Goal: Navigation & Orientation: Find specific page/section

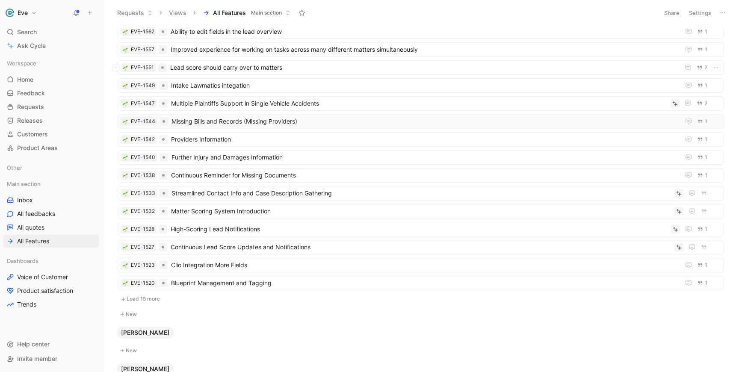
scroll to position [25, 0]
click at [214, 137] on span "Providers Information" at bounding box center [424, 138] width 506 height 10
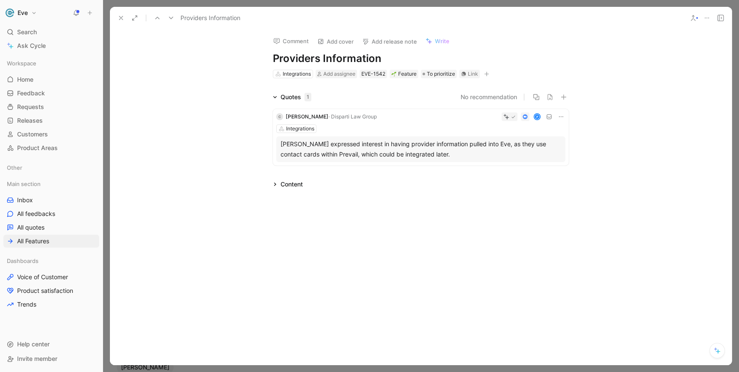
click at [273, 60] on h1 "Providers Information" at bounding box center [421, 59] width 296 height 14
drag, startPoint x: 450, startPoint y: 59, endPoint x: 521, endPoint y: 59, distance: 70.6
click at [521, 59] on h1 "Pre-vail Integration: Ingest Providers Information" at bounding box center [421, 59] width 296 height 14
click at [293, 59] on h1 "Pre-vail Integration: Ingest Provider Details" at bounding box center [421, 59] width 296 height 14
click at [120, 19] on use at bounding box center [120, 17] width 3 height 3
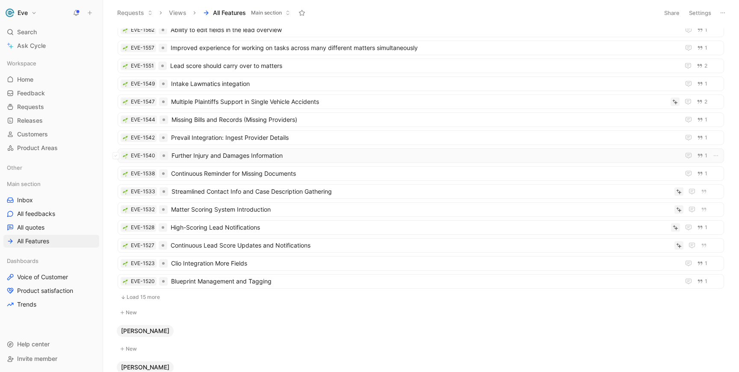
click at [266, 160] on span "Further Injury and Damages Information" at bounding box center [424, 156] width 505 height 10
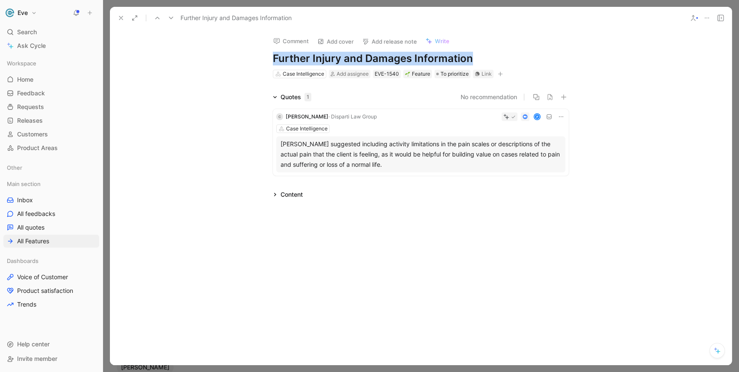
drag, startPoint x: 476, startPoint y: 59, endPoint x: 259, endPoint y: 57, distance: 217.3
click at [259, 57] on div "Comment Add cover Add release note Write Further Injury and Damages Information…" at bounding box center [421, 54] width 328 height 50
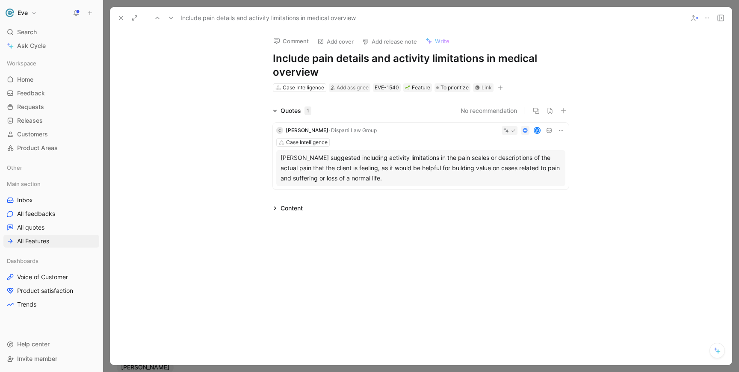
click at [692, 18] on icon at bounding box center [693, 18] width 7 height 7
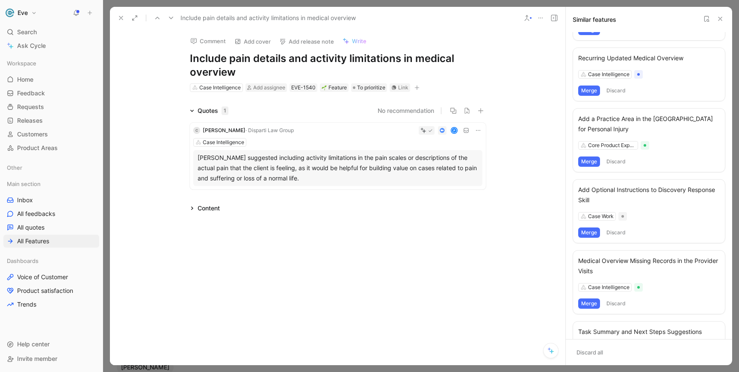
scroll to position [362, 0]
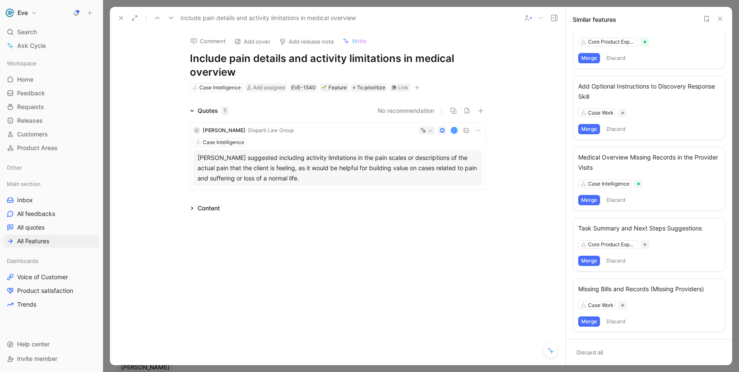
click at [721, 21] on icon at bounding box center [720, 18] width 7 height 7
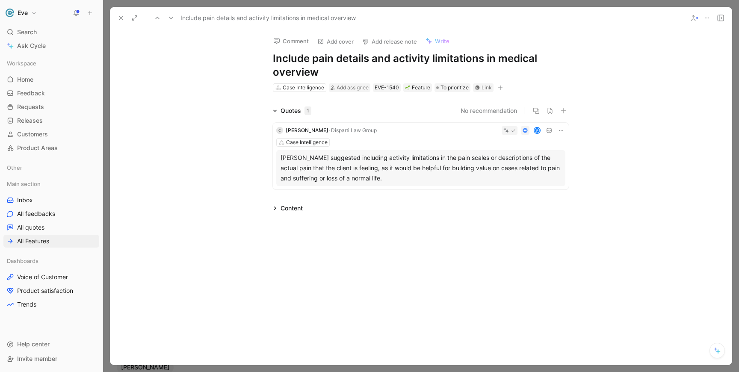
click at [120, 16] on icon at bounding box center [121, 18] width 7 height 7
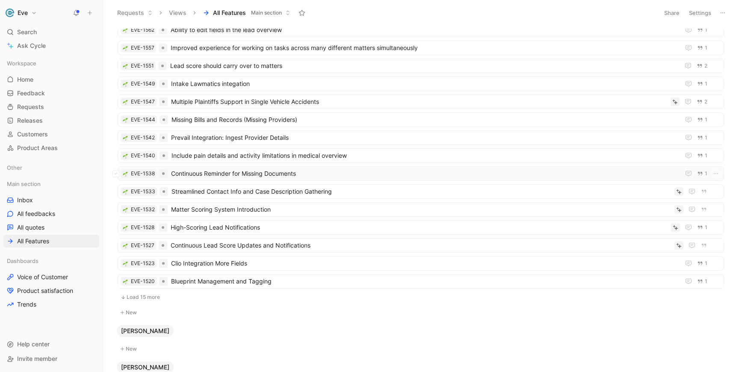
click at [224, 173] on span "Continuous Reminder for Missing Documents" at bounding box center [424, 174] width 506 height 10
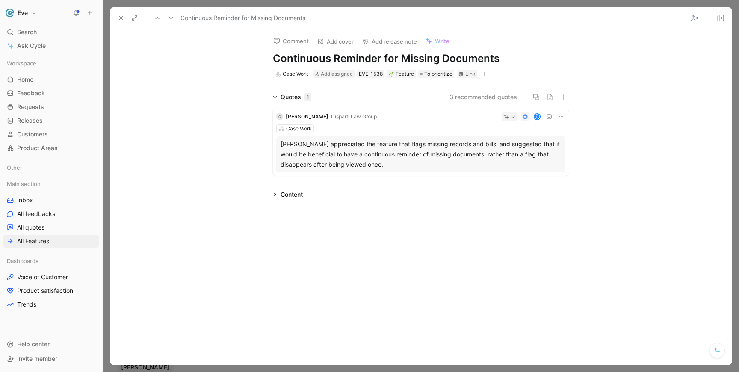
click at [491, 96] on button "3 recommended quotes" at bounding box center [484, 97] width 68 height 10
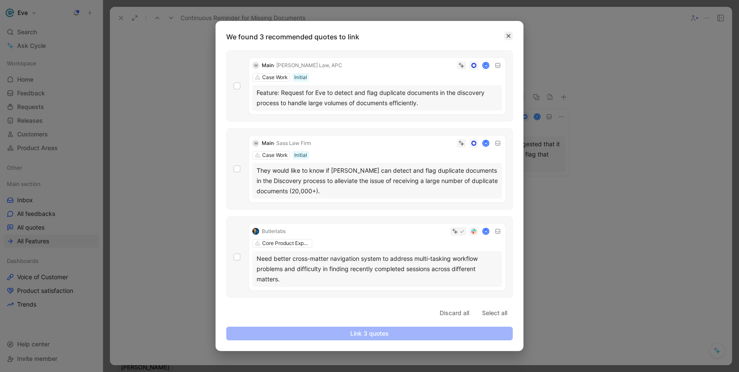
click at [507, 34] on icon "button" at bounding box center [509, 36] width 4 height 4
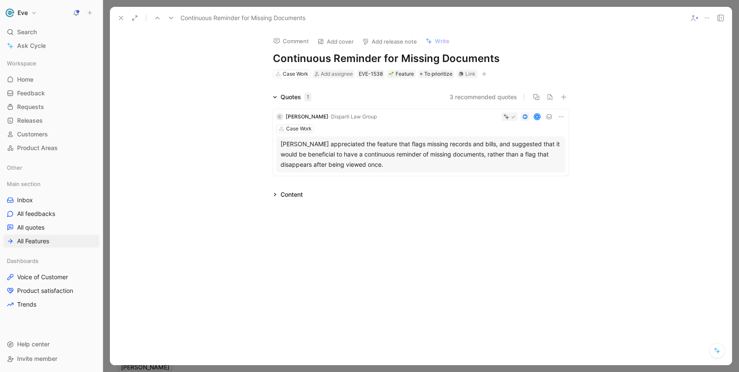
click at [120, 20] on icon at bounding box center [121, 18] width 7 height 7
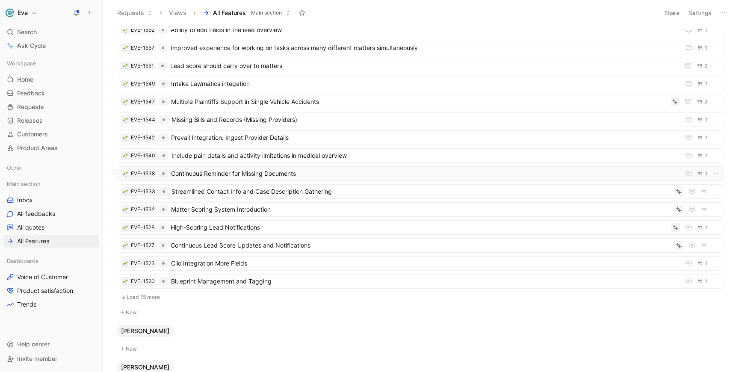
click at [253, 175] on span "Continuous Reminder for Missing Documents" at bounding box center [424, 174] width 506 height 10
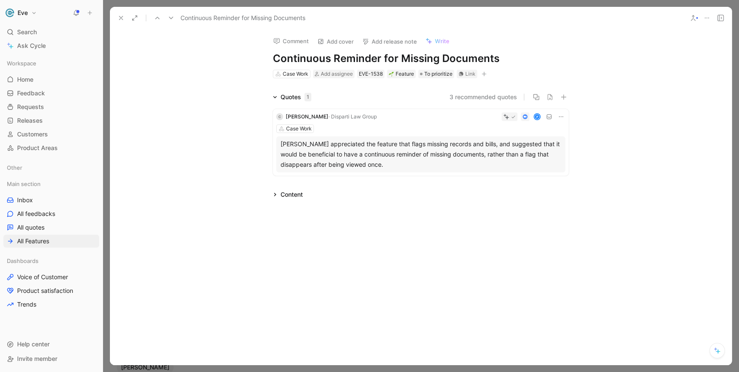
click at [121, 21] on icon at bounding box center [121, 18] width 7 height 7
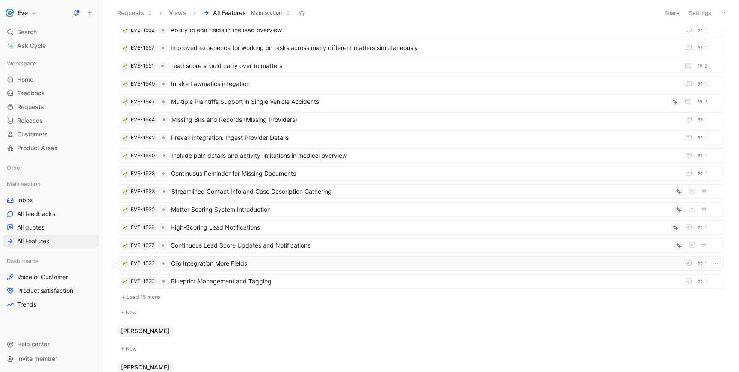
click at [194, 263] on span "Clio Integration More Fields" at bounding box center [424, 263] width 506 height 10
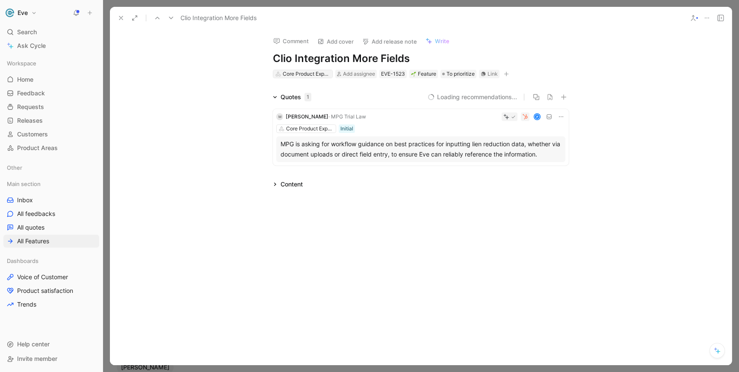
click at [297, 75] on div "Core Product Experience" at bounding box center [307, 74] width 48 height 9
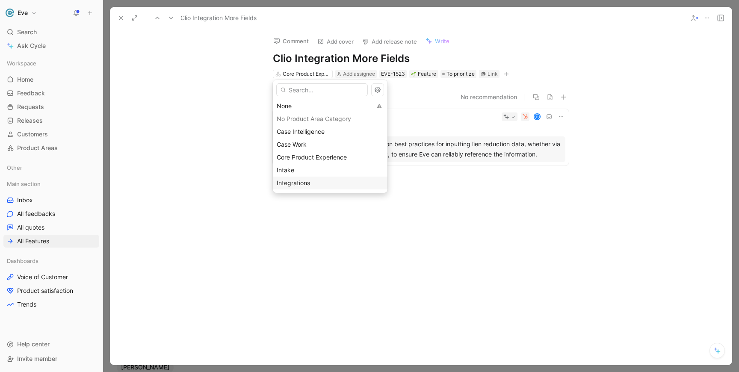
click at [304, 184] on span "Integrations" at bounding box center [293, 182] width 33 height 7
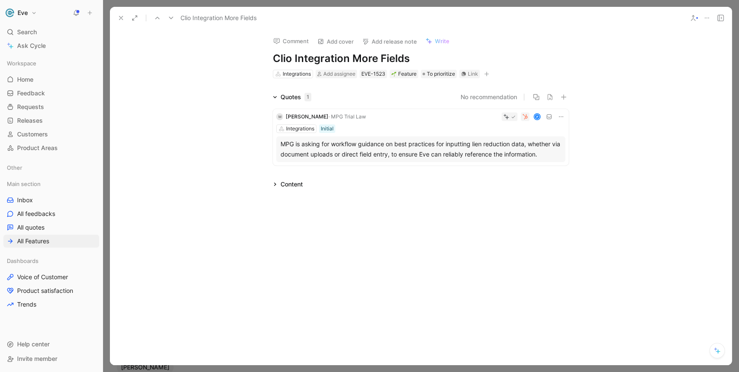
click at [414, 148] on div "MPG is asking for workflow guidance on best practices for inputting lien reduct…" at bounding box center [421, 149] width 281 height 21
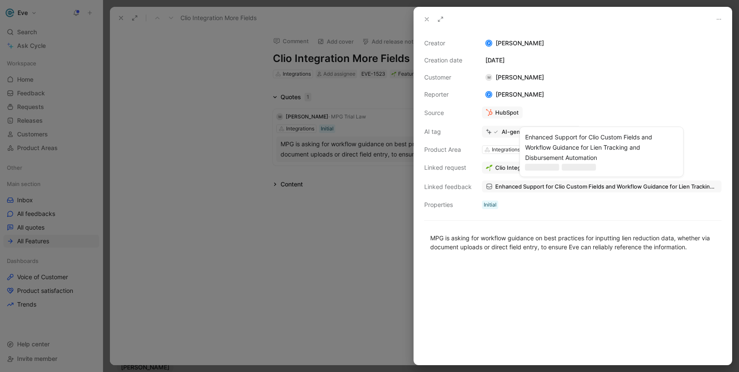
click at [525, 189] on span "Enhanced Support for Clio Custom Fields and Workflow Guidance for Lien Tracking…" at bounding box center [606, 187] width 222 height 8
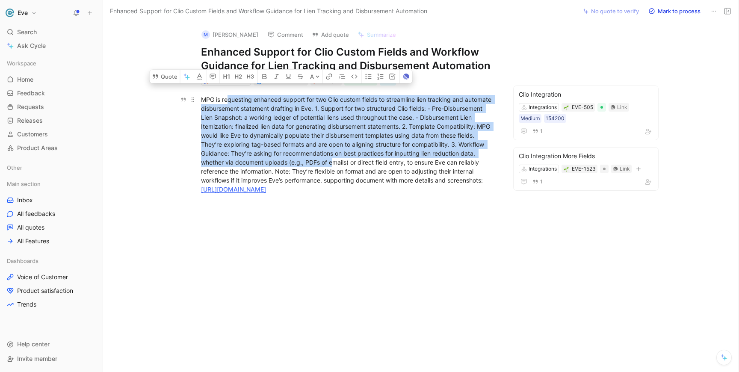
drag, startPoint x: 229, startPoint y: 101, endPoint x: 332, endPoint y: 159, distance: 118.3
click at [332, 159] on span "MPG is requesting enhanced support for two Clio custom fields to streamline lie…" at bounding box center [347, 140] width 292 height 88
click at [335, 111] on span "MPG is requesting enhanced support for two Clio custom fields to streamline lie…" at bounding box center [347, 140] width 292 height 88
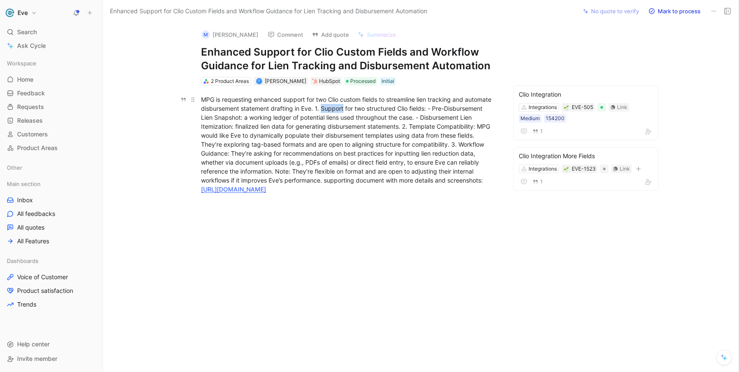
click at [335, 111] on span "MPG is requesting enhanced support for two Clio custom fields to streamline lie…" at bounding box center [347, 140] width 292 height 88
click at [274, 119] on span "MPG is requesting enhanced support for two Clio custom fields to streamline lie…" at bounding box center [347, 140] width 292 height 88
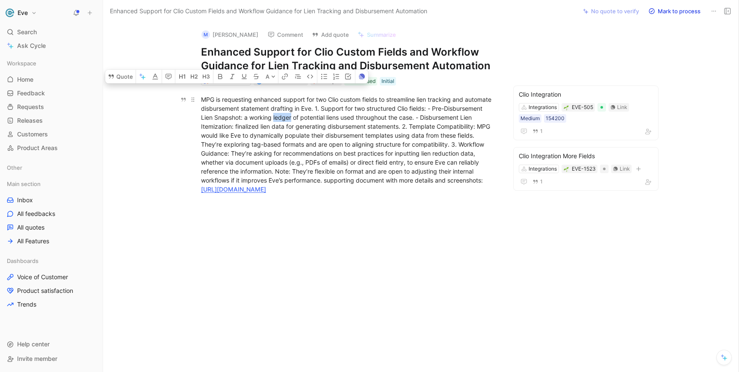
click at [274, 119] on span "MPG is requesting enhanced support for two Clio custom fields to streamline lie…" at bounding box center [347, 140] width 292 height 88
click at [299, 172] on span "MPG is requesting enhanced support for two Clio custom fields to streamline lie…" at bounding box center [347, 140] width 292 height 88
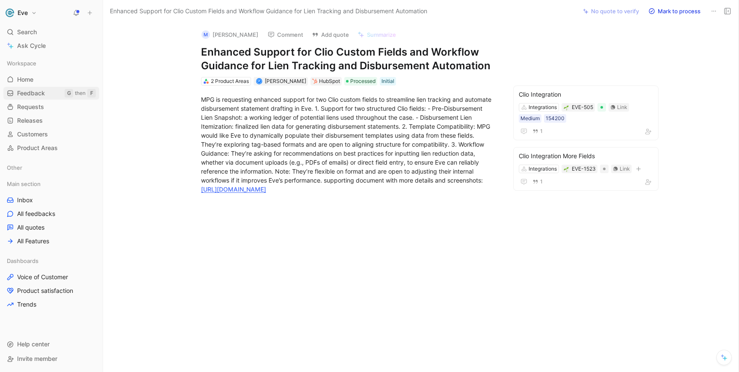
click at [33, 96] on span "Feedback" at bounding box center [31, 93] width 28 height 9
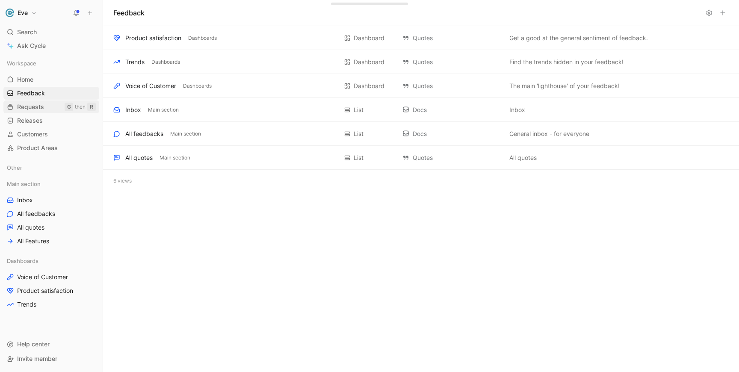
click at [37, 109] on span "Requests" at bounding box center [30, 107] width 27 height 9
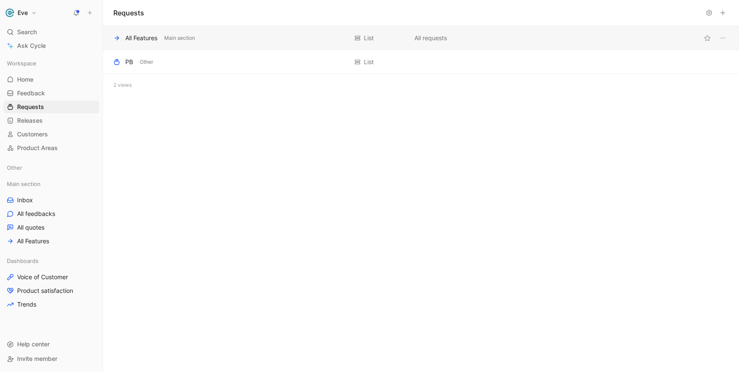
click at [133, 38] on div "All Features" at bounding box center [141, 38] width 32 height 10
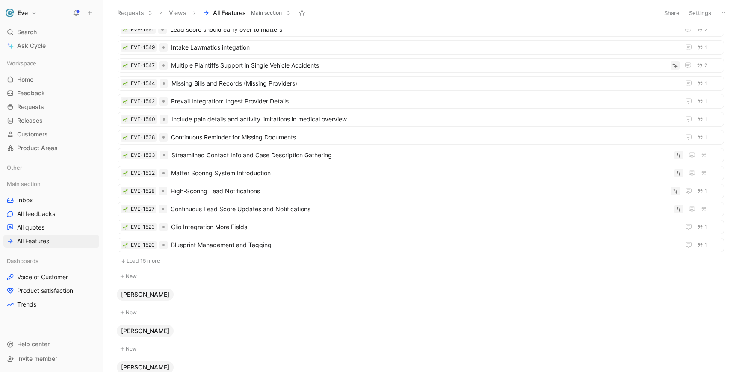
scroll to position [64, 0]
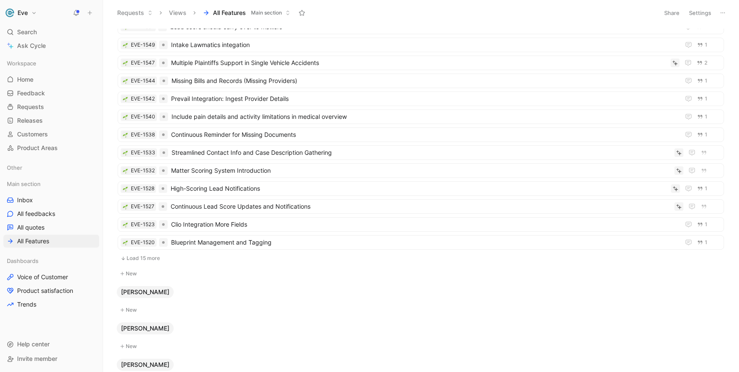
click at [152, 260] on button "Load 15 more" at bounding box center [421, 258] width 607 height 10
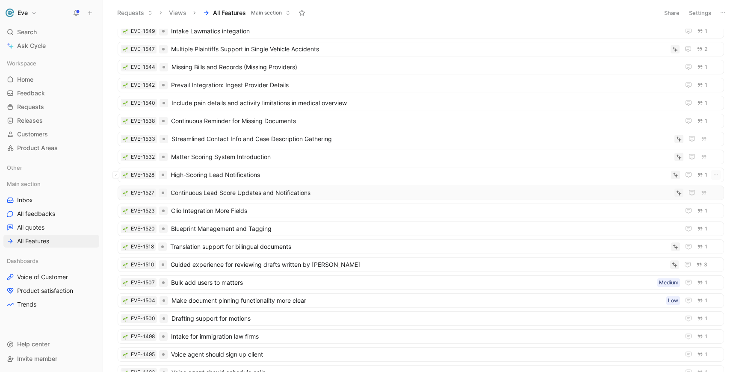
scroll to position [80, 0]
click at [263, 192] on span "Continuous Lead Score Updates and Notifications" at bounding box center [421, 191] width 500 height 10
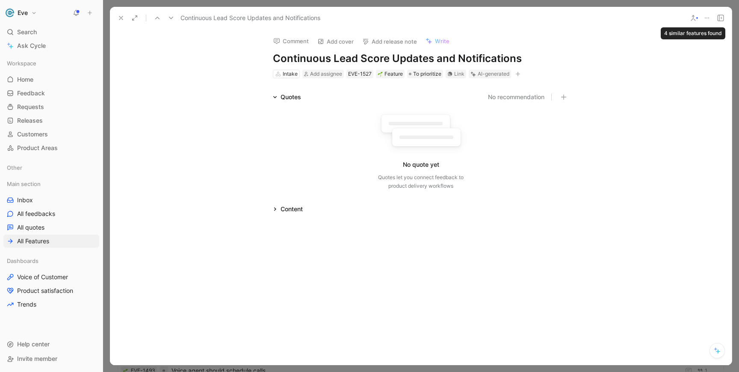
click at [692, 20] on icon at bounding box center [693, 18] width 7 height 7
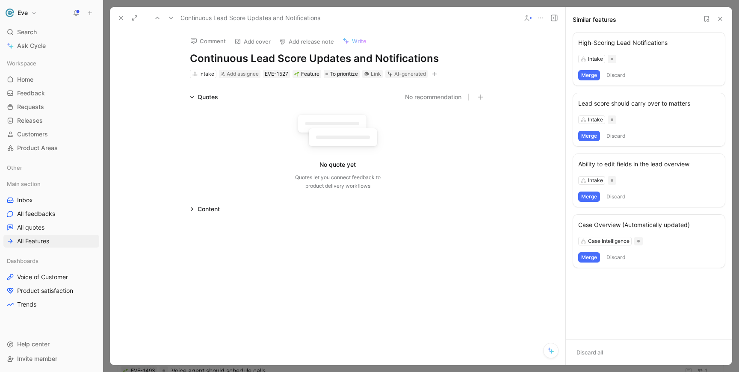
click at [589, 78] on button "Merge" at bounding box center [589, 75] width 22 height 10
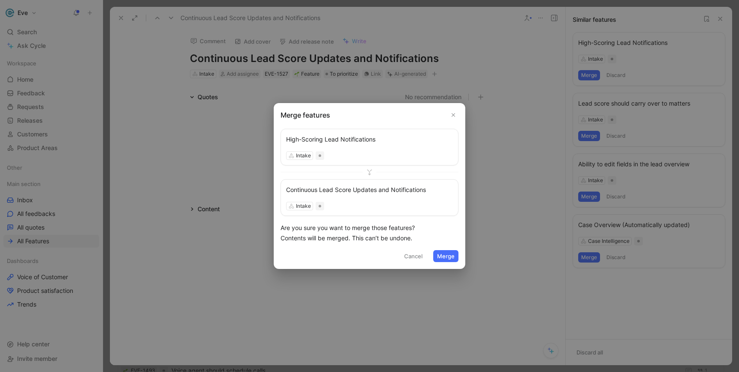
drag, startPoint x: 349, startPoint y: 196, endPoint x: 349, endPoint y: 136, distance: 60.7
click at [349, 136] on div "High-Scoring Lead Notifications Intake Continuous Lead Score Updates and Notifi…" at bounding box center [370, 172] width 178 height 87
click at [383, 222] on div "Merge features High-Scoring Lead Notifications Intake Continuous Lead Score Upd…" at bounding box center [370, 186] width 192 height 166
click at [453, 118] on button "Close" at bounding box center [453, 115] width 10 height 10
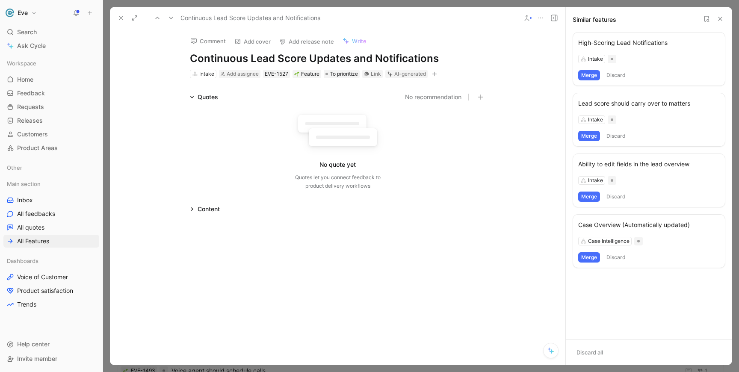
click at [539, 19] on icon at bounding box center [540, 18] width 7 height 7
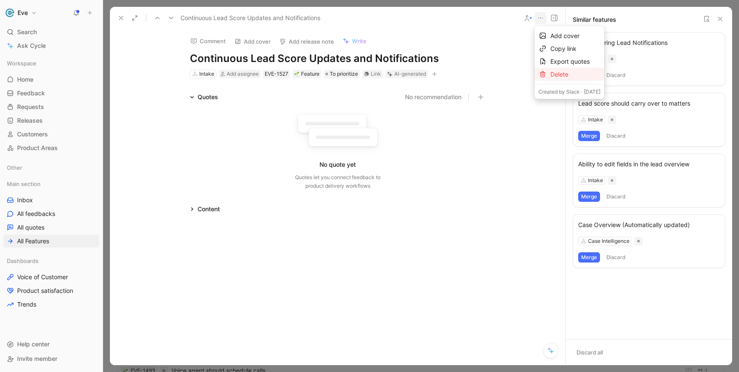
click at [554, 74] on div "Delete" at bounding box center [575, 74] width 50 height 10
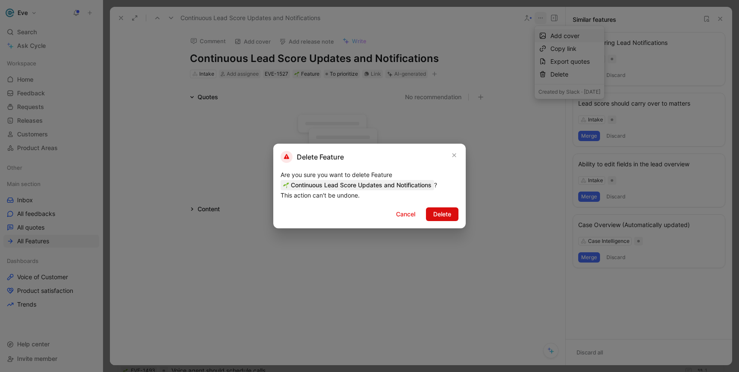
click at [439, 212] on span "Delete" at bounding box center [442, 214] width 18 height 10
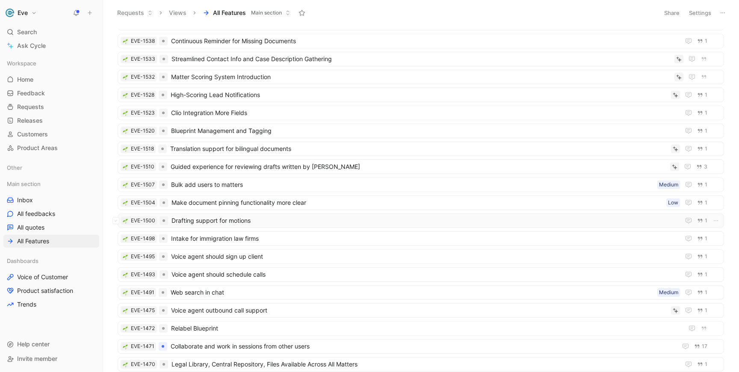
scroll to position [160, 0]
click at [293, 219] on span "Drafting support for motions" at bounding box center [424, 219] width 505 height 10
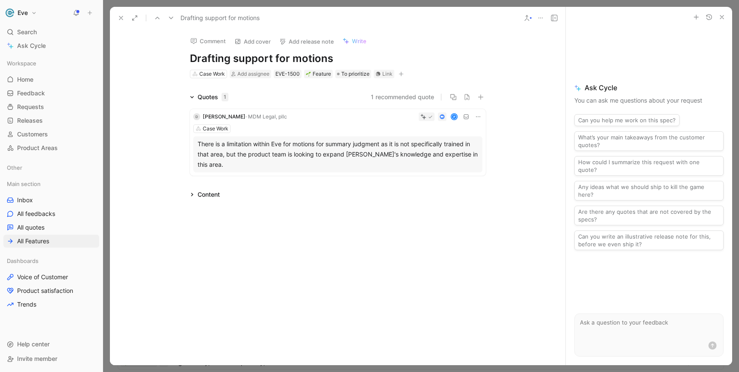
click at [531, 21] on button at bounding box center [527, 18] width 12 height 12
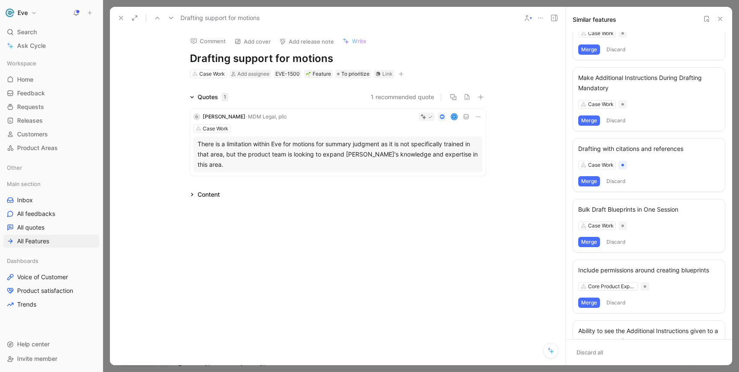
scroll to position [28, 0]
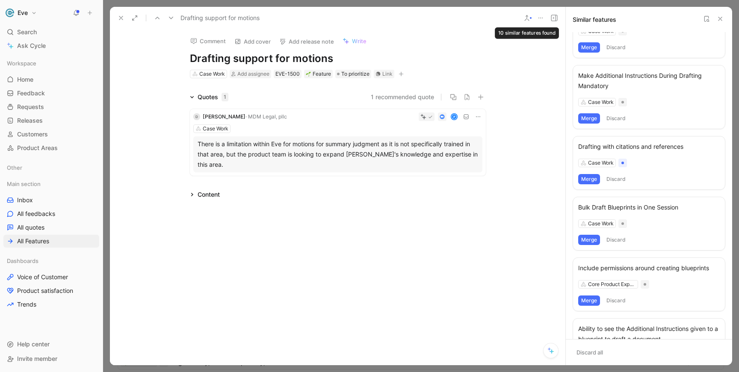
click at [722, 22] on icon at bounding box center [720, 18] width 7 height 7
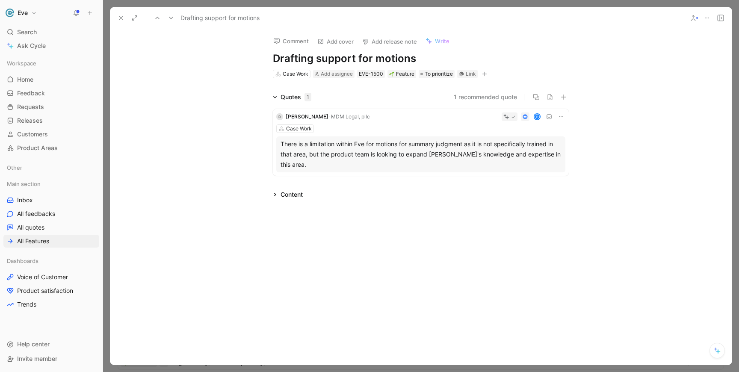
click at [118, 15] on icon at bounding box center [121, 18] width 7 height 7
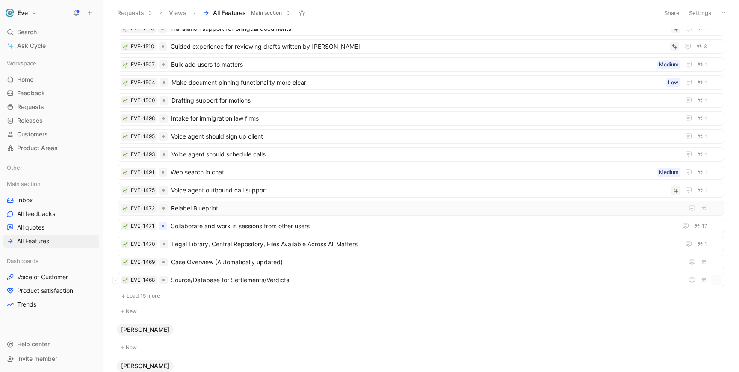
scroll to position [281, 0]
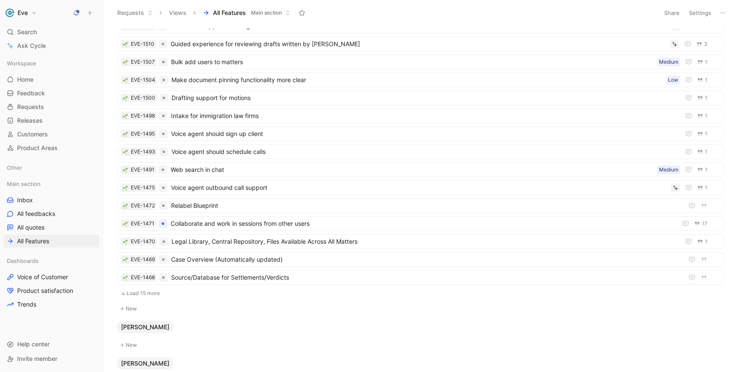
click at [139, 293] on button "Load 15 more" at bounding box center [421, 293] width 607 height 10
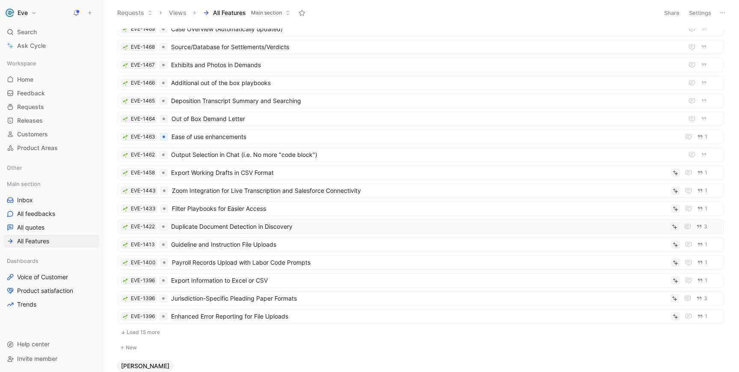
scroll to position [512, 0]
click at [241, 263] on span "Payroll Records Upload with Labor Code Prompts" at bounding box center [420, 261] width 496 height 10
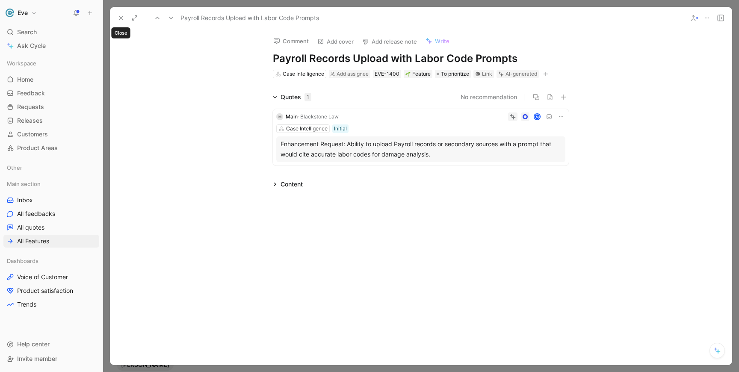
click at [124, 20] on icon at bounding box center [121, 18] width 7 height 7
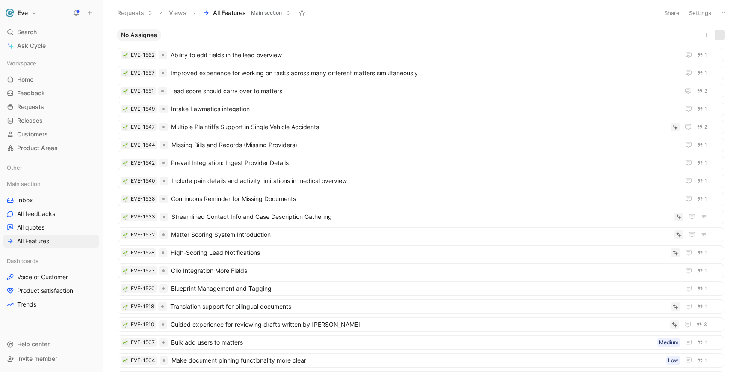
click at [719, 37] on icon "button" at bounding box center [719, 35] width 7 height 7
click at [705, 17] on button "Settings" at bounding box center [700, 13] width 30 height 12
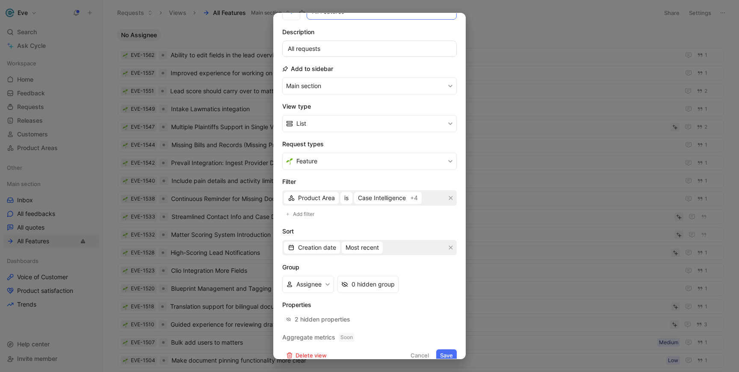
scroll to position [61, 0]
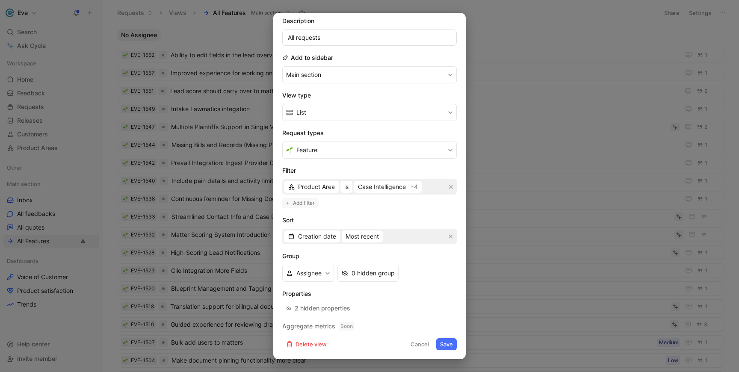
click at [302, 202] on span "Add filter" at bounding box center [304, 203] width 22 height 9
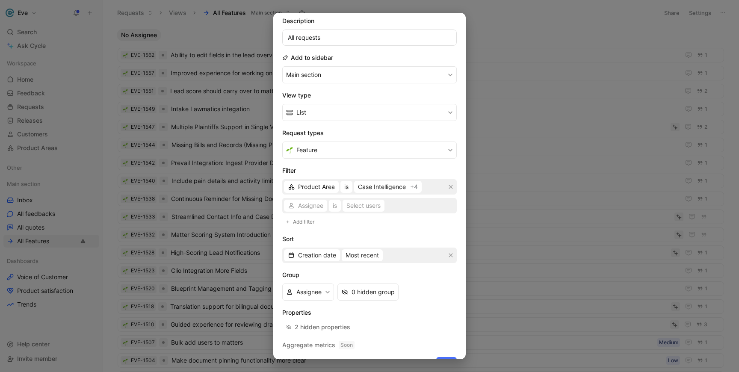
click at [302, 203] on div "Assignee is Select users" at bounding box center [369, 205] width 175 height 15
click at [311, 208] on span "Assignee" at bounding box center [310, 206] width 25 height 10
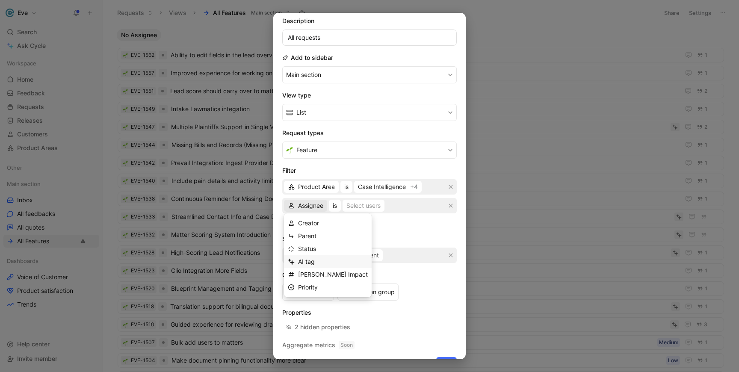
click at [313, 262] on span "AI tag" at bounding box center [306, 261] width 17 height 7
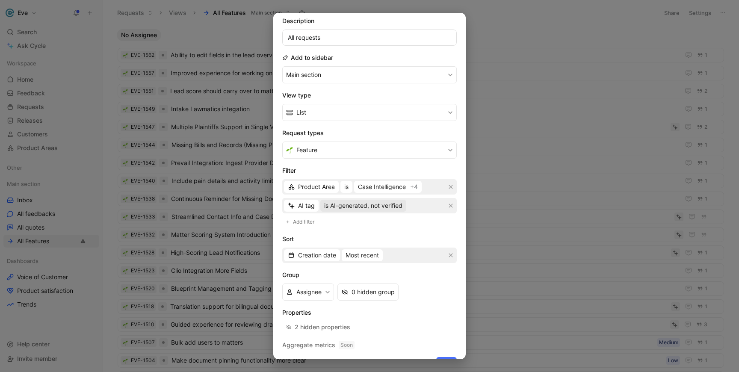
click at [361, 206] on span "is AI-generated, not verified" at bounding box center [363, 206] width 78 height 10
click at [306, 205] on span "AI tag" at bounding box center [306, 206] width 17 height 10
click at [451, 206] on icon "button" at bounding box center [450, 205] width 5 height 5
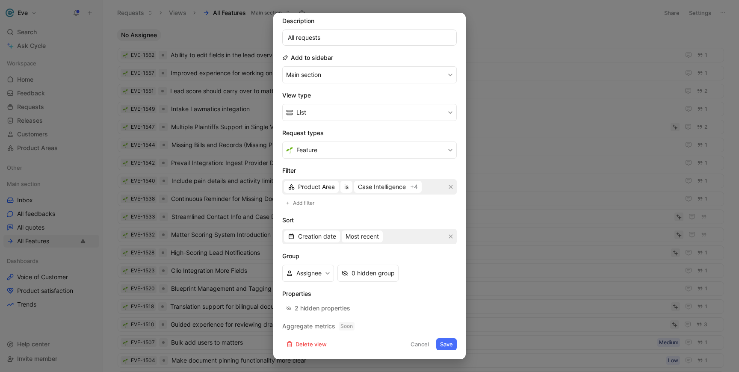
scroll to position [0, 0]
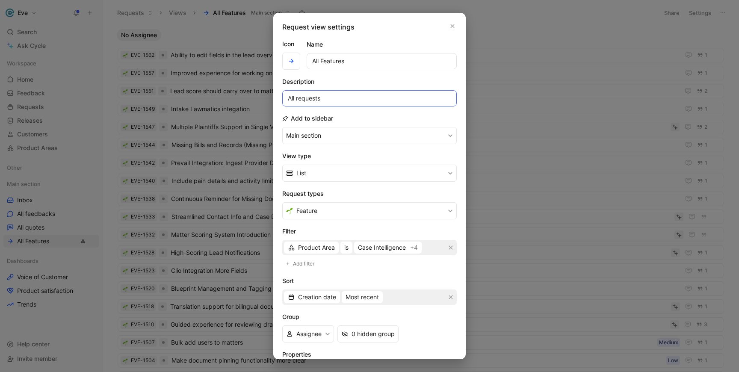
click at [324, 101] on input "All requests" at bounding box center [369, 98] width 175 height 16
click at [337, 131] on button "Main section" at bounding box center [369, 135] width 175 height 17
click at [355, 179] on button "List" at bounding box center [369, 173] width 175 height 17
click at [370, 212] on button "Feature" at bounding box center [369, 210] width 175 height 17
click at [451, 23] on icon "button" at bounding box center [452, 26] width 5 height 7
